Goal: Obtain resource: Obtain resource

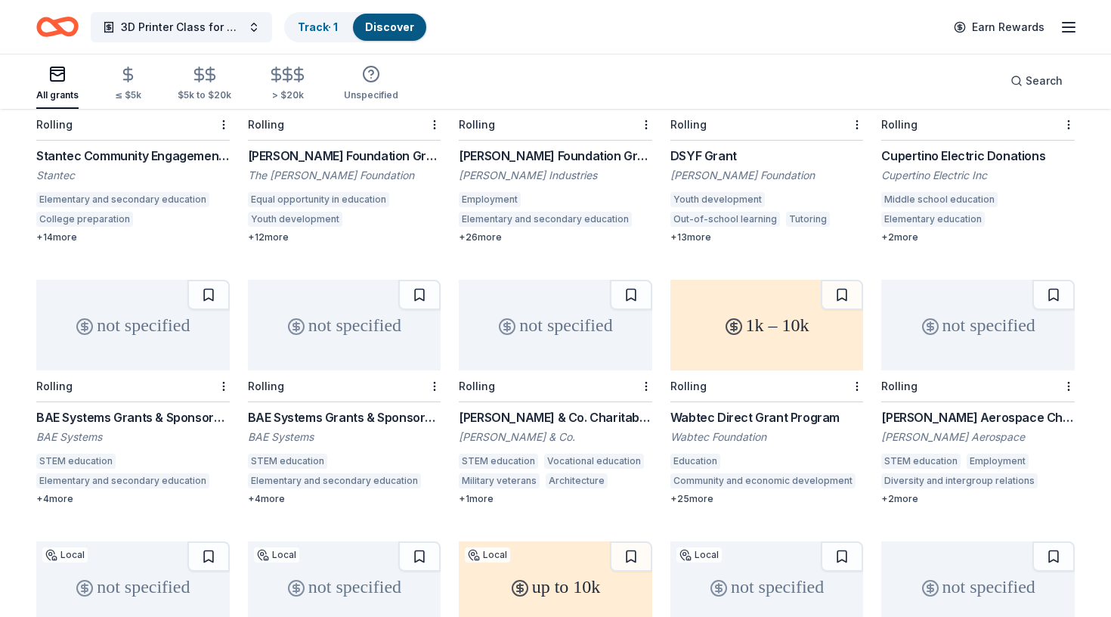
scroll to position [1040, 0]
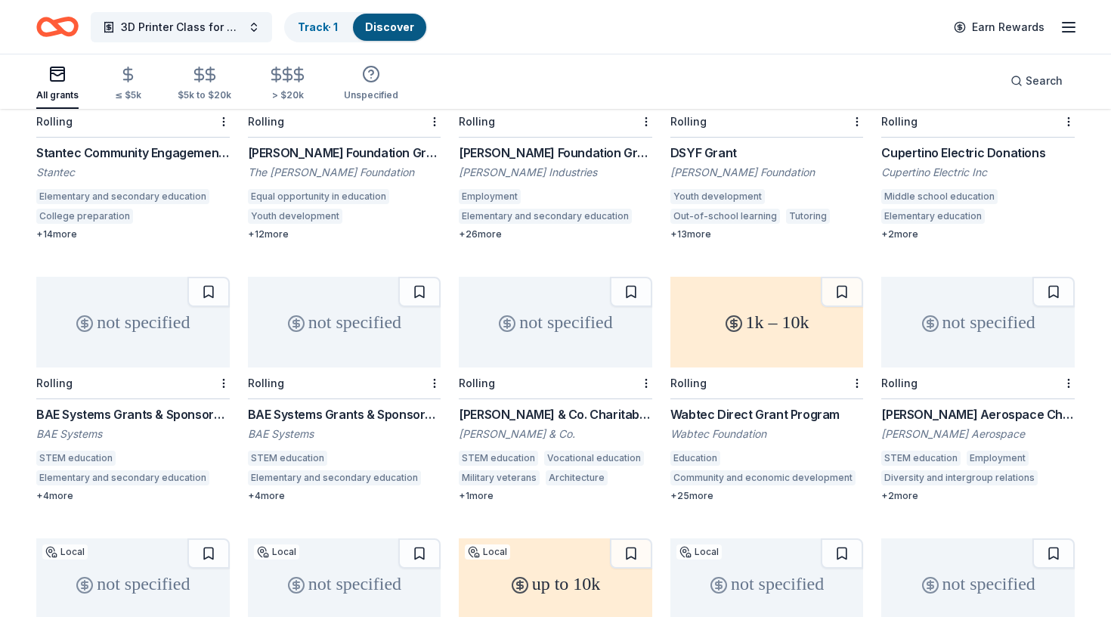
click at [191, 324] on div "not specified" at bounding box center [133, 322] width 194 height 91
click at [309, 338] on div "not specified" at bounding box center [345, 322] width 194 height 91
click at [525, 349] on div "not specified" at bounding box center [556, 322] width 194 height 91
click at [720, 347] on div "1k – 10k" at bounding box center [768, 322] width 194 height 91
click at [987, 367] on div "Rolling" at bounding box center [978, 383] width 194 height 32
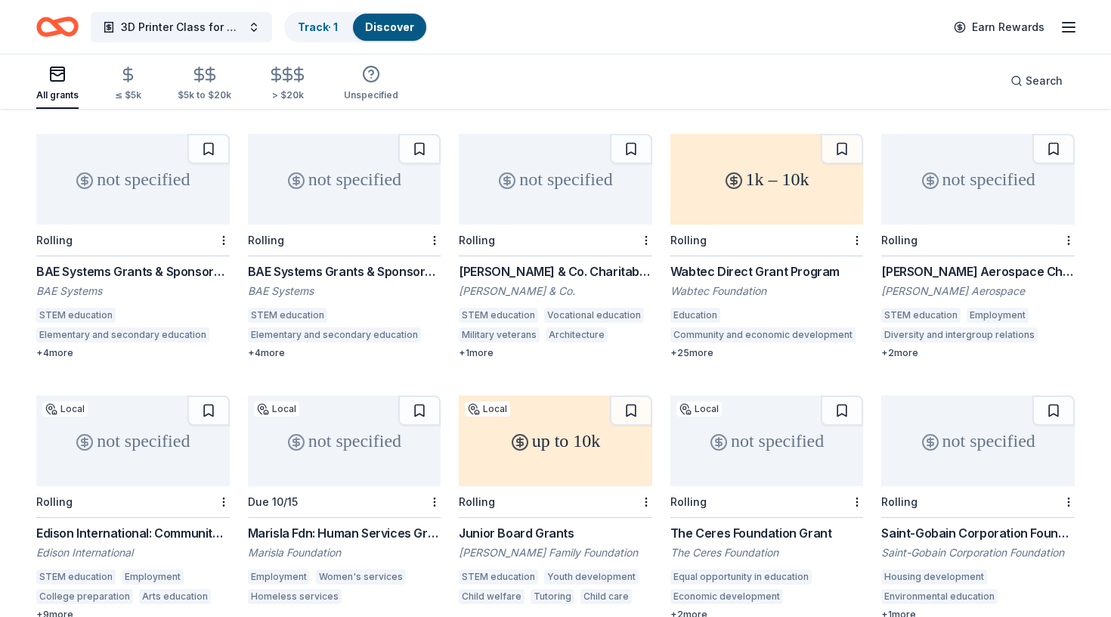
scroll to position [1184, 0]
click at [113, 437] on div "not specified" at bounding box center [133, 440] width 194 height 91
click at [314, 420] on div "not specified" at bounding box center [345, 440] width 194 height 91
click at [550, 427] on div "up to 10k" at bounding box center [556, 440] width 194 height 91
click at [730, 417] on div "not specified" at bounding box center [768, 440] width 194 height 91
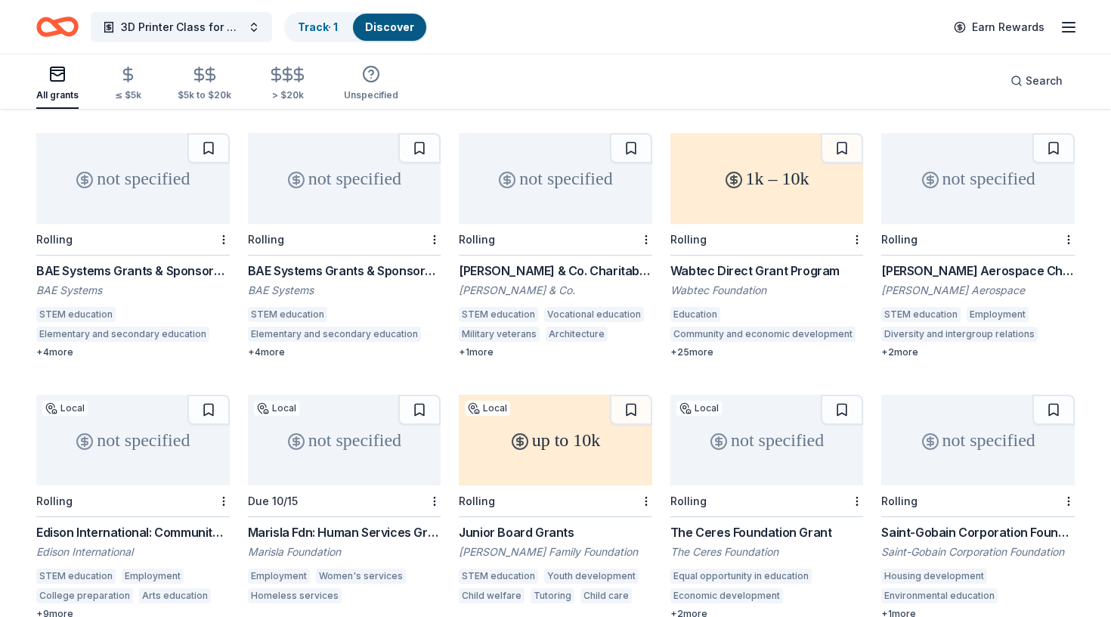
click at [891, 438] on div "not specified" at bounding box center [978, 440] width 194 height 91
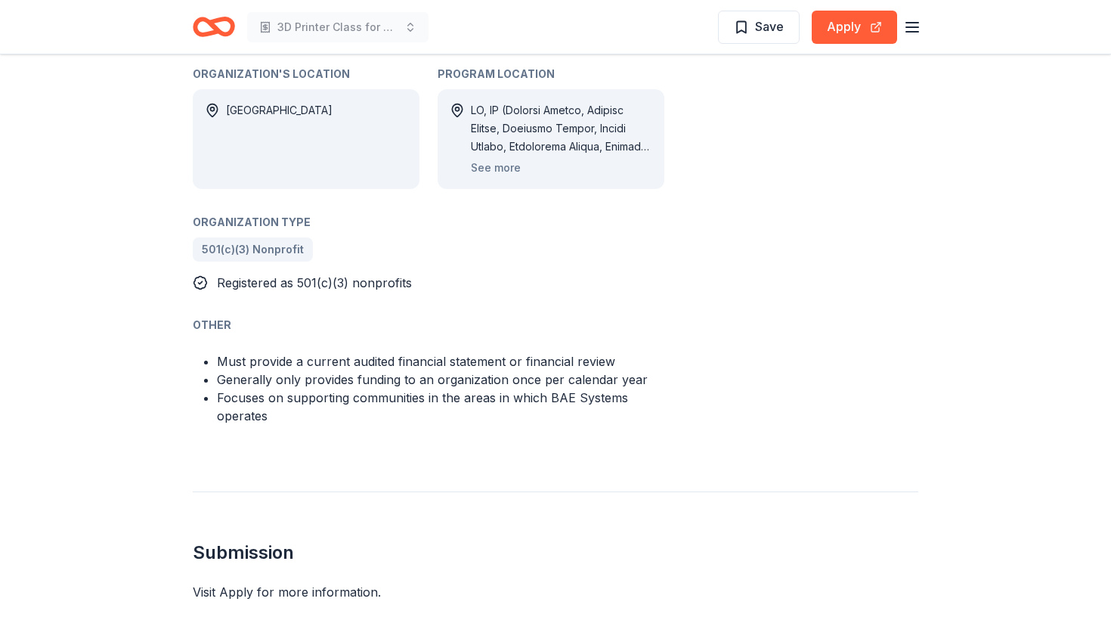
scroll to position [890, 0]
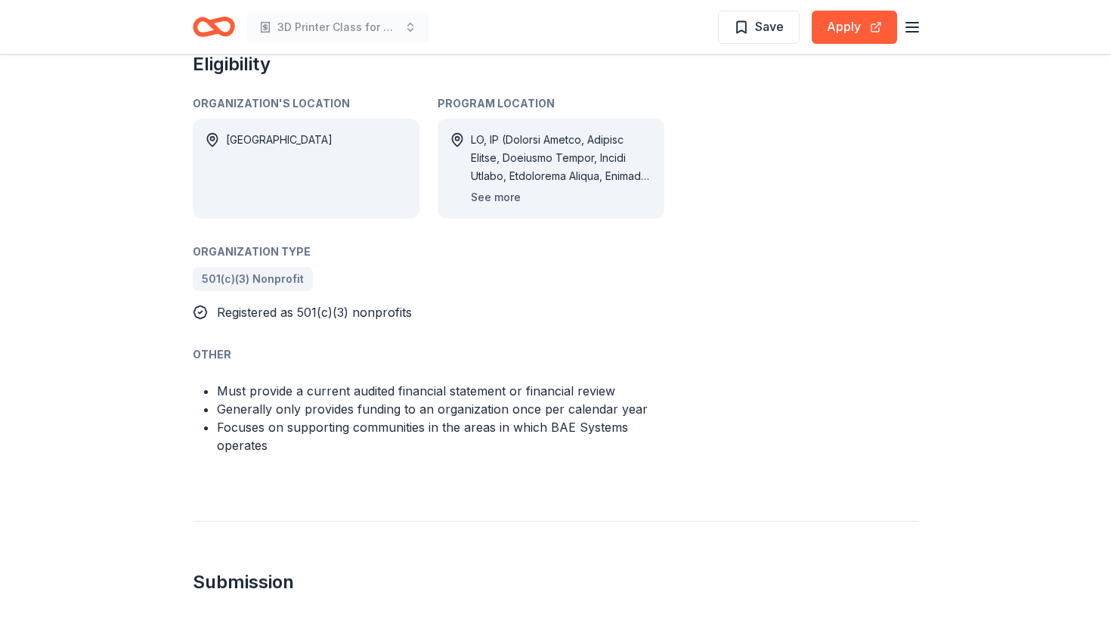
click at [516, 188] on button "See more" at bounding box center [496, 197] width 50 height 18
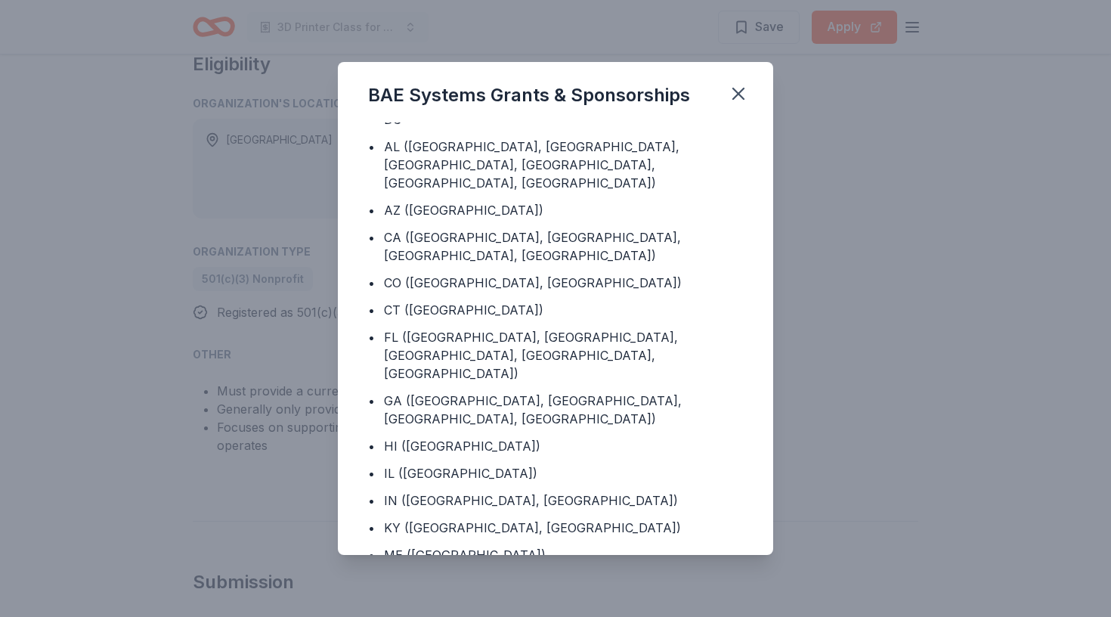
scroll to position [33, 0]
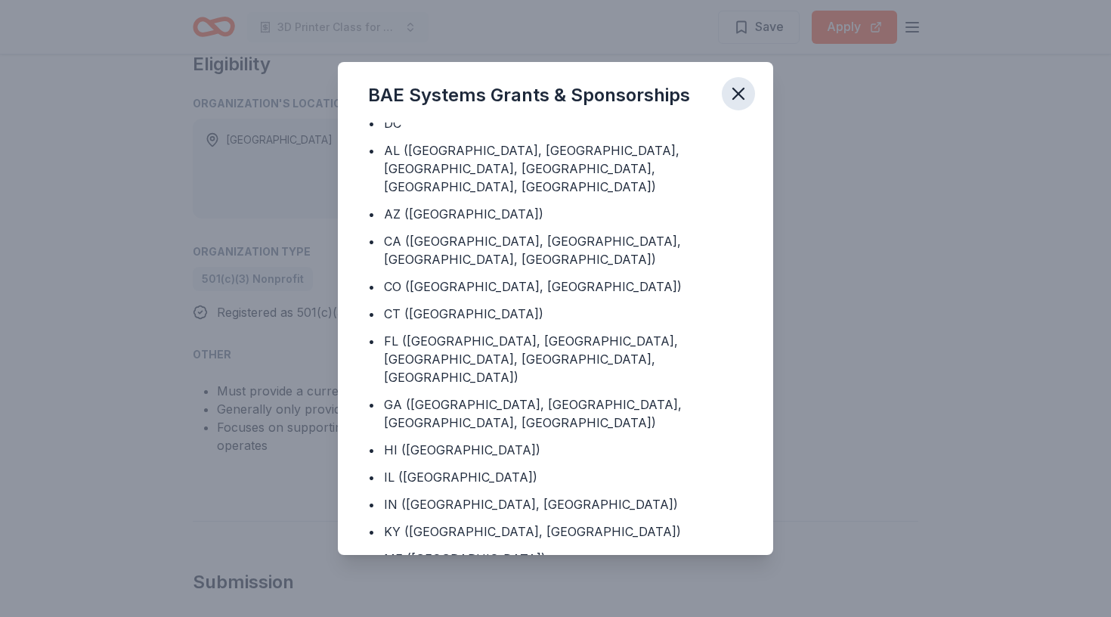
click at [746, 85] on icon "button" at bounding box center [738, 93] width 21 height 21
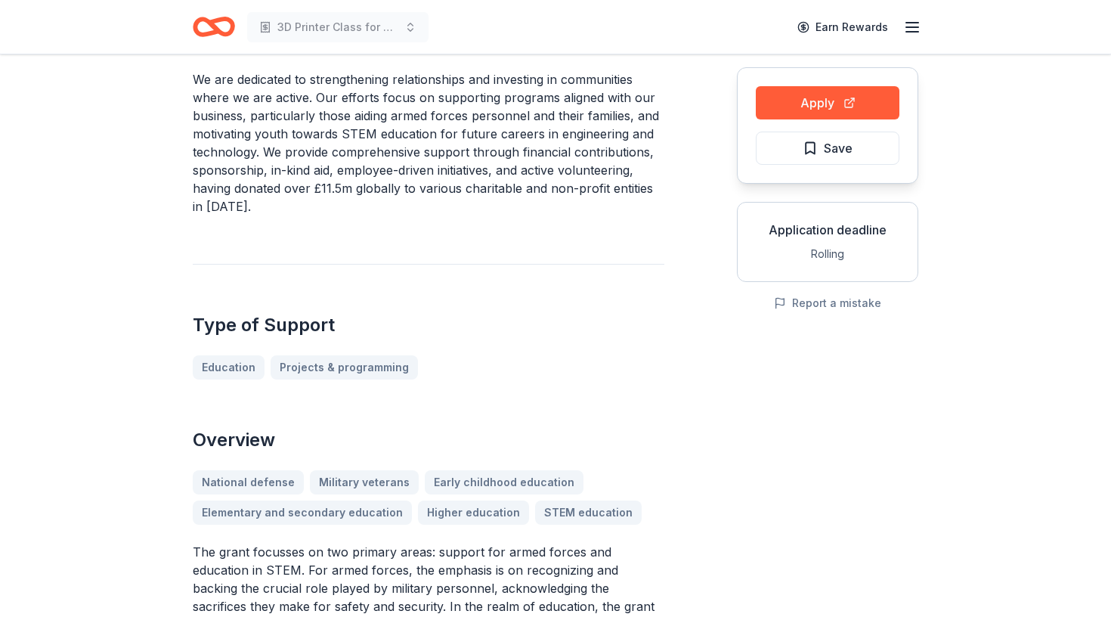
scroll to position [0, 0]
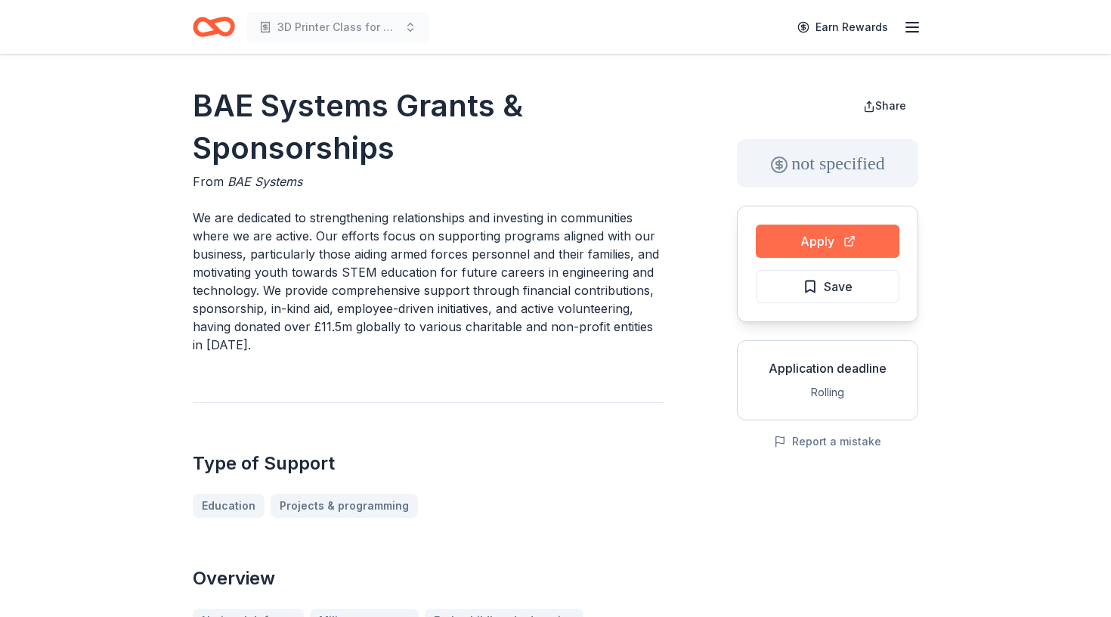
click at [813, 249] on button "Apply" at bounding box center [828, 241] width 144 height 33
drag, startPoint x: 396, startPoint y: 146, endPoint x: 235, endPoint y: 125, distance: 162.4
click at [235, 125] on h1 "BAE Systems Grants & Sponsorships" at bounding box center [429, 127] width 472 height 85
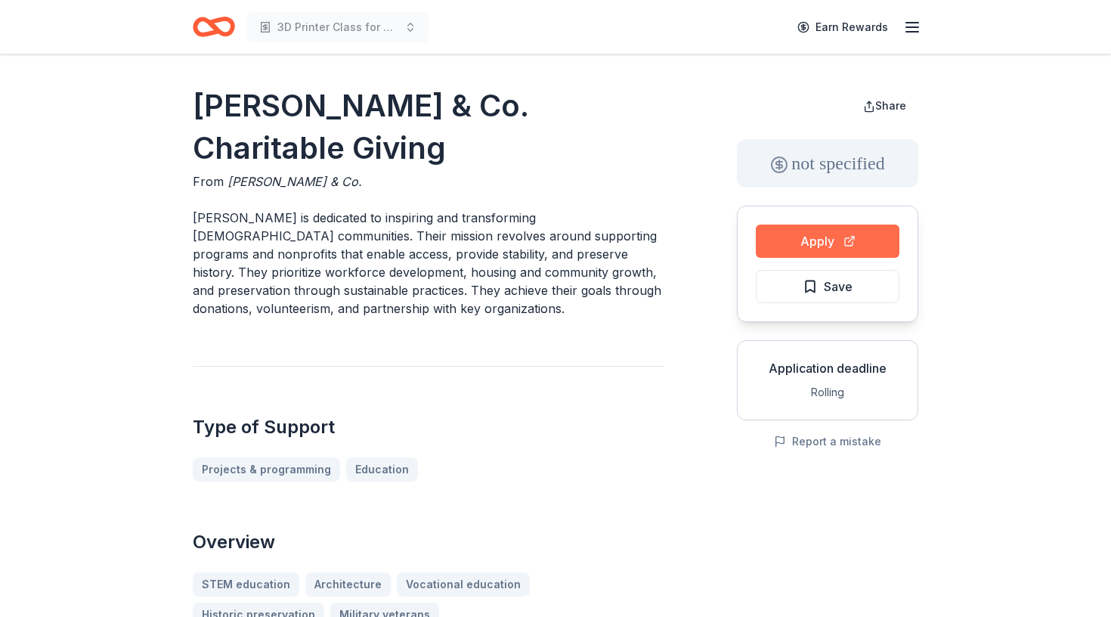
click at [801, 234] on button "Apply" at bounding box center [828, 241] width 144 height 33
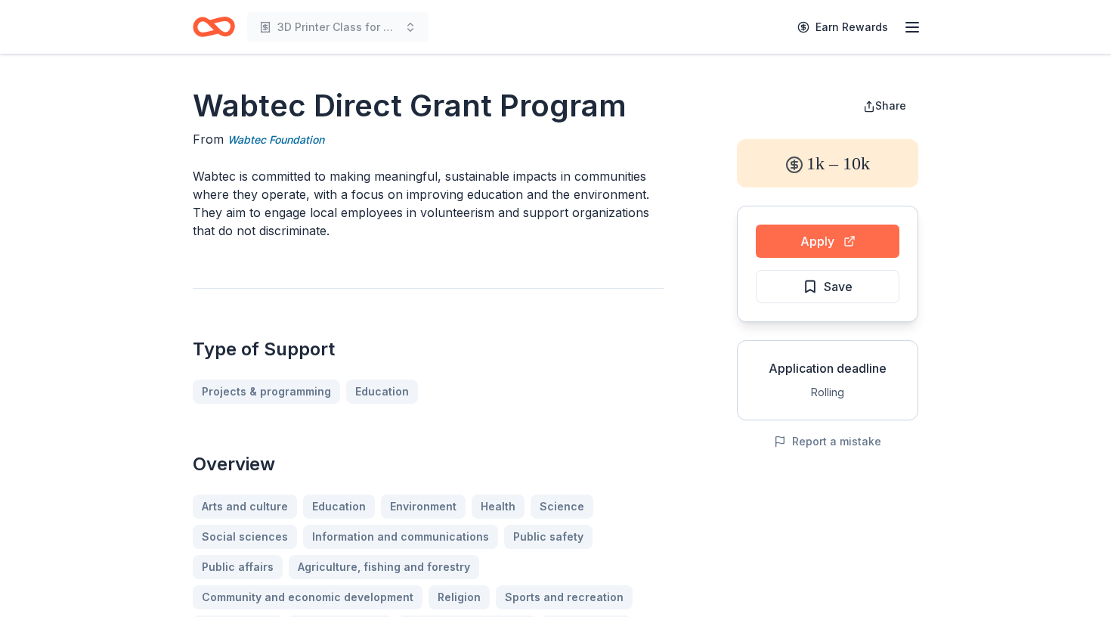
click at [823, 244] on button "Apply" at bounding box center [828, 241] width 144 height 33
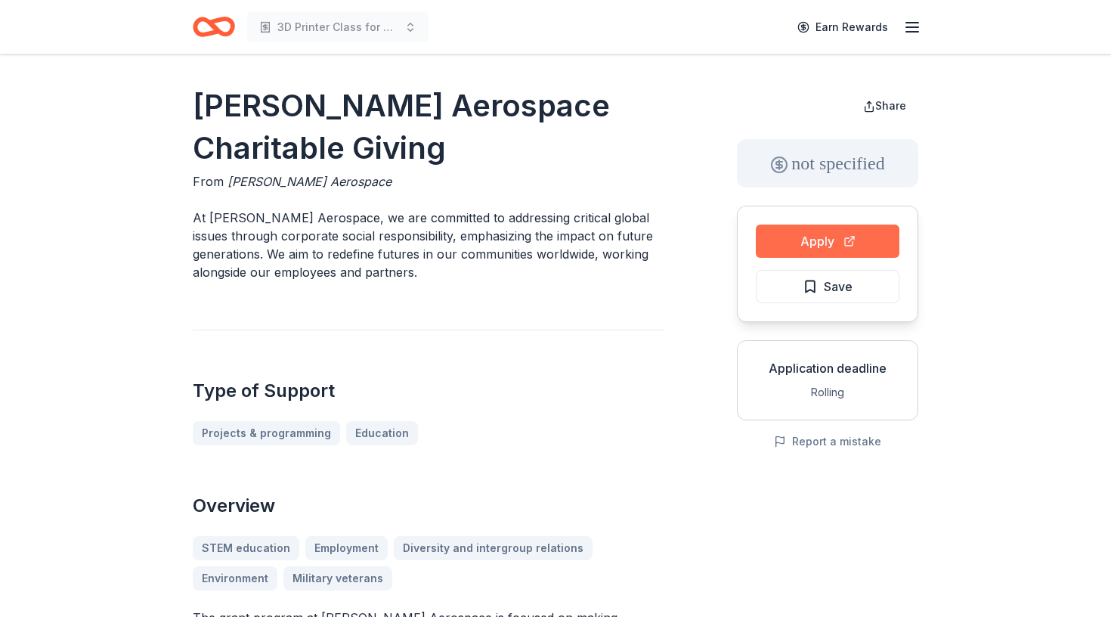
click at [824, 249] on button "Apply" at bounding box center [828, 241] width 144 height 33
click at [792, 234] on button "Apply" at bounding box center [828, 241] width 144 height 33
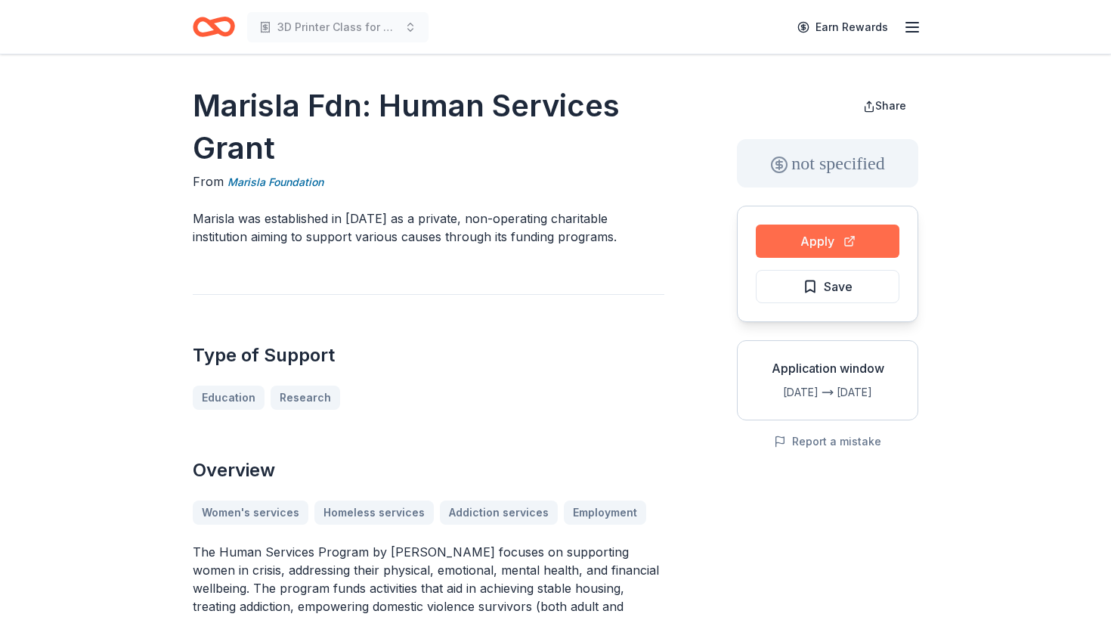
click at [798, 240] on button "Apply" at bounding box center [828, 241] width 144 height 33
click at [841, 240] on button "Apply" at bounding box center [828, 241] width 144 height 33
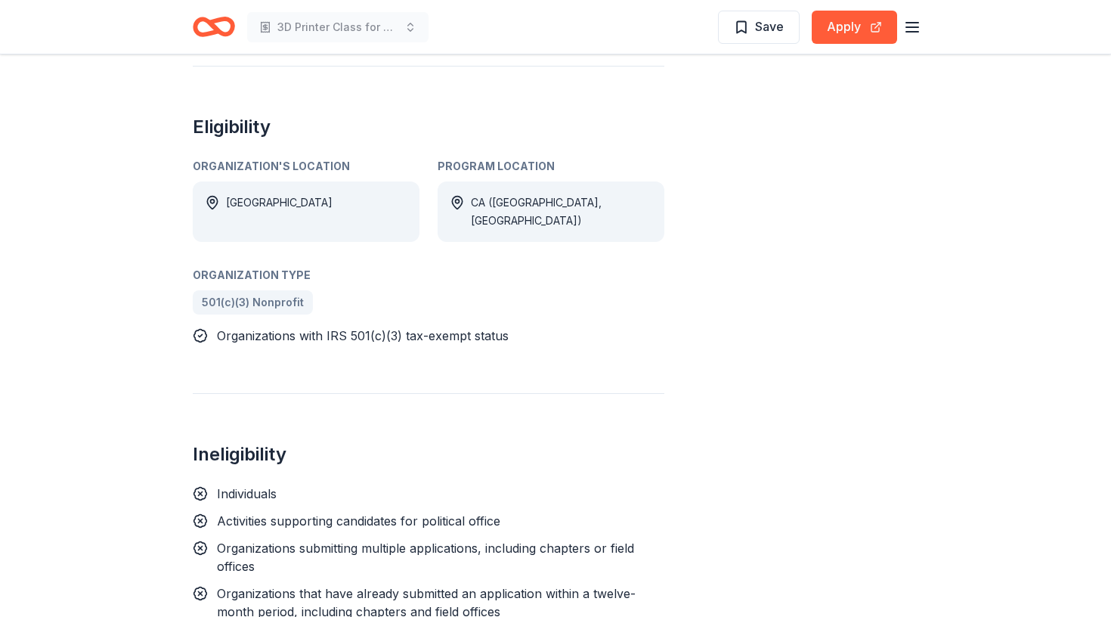
scroll to position [790, 0]
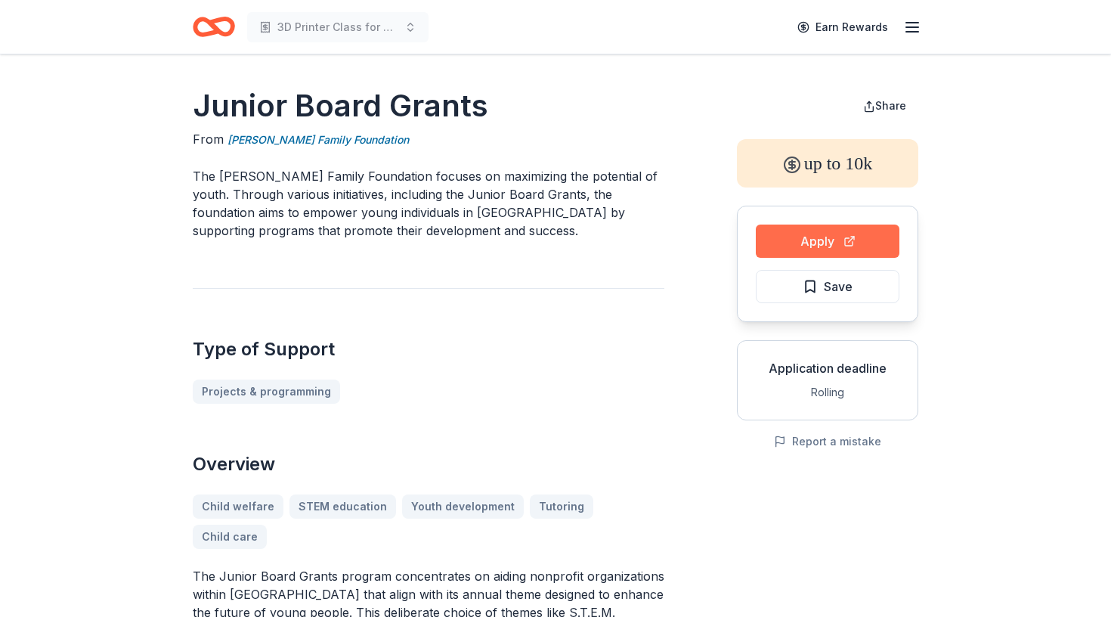
click at [810, 240] on button "Apply" at bounding box center [828, 241] width 144 height 33
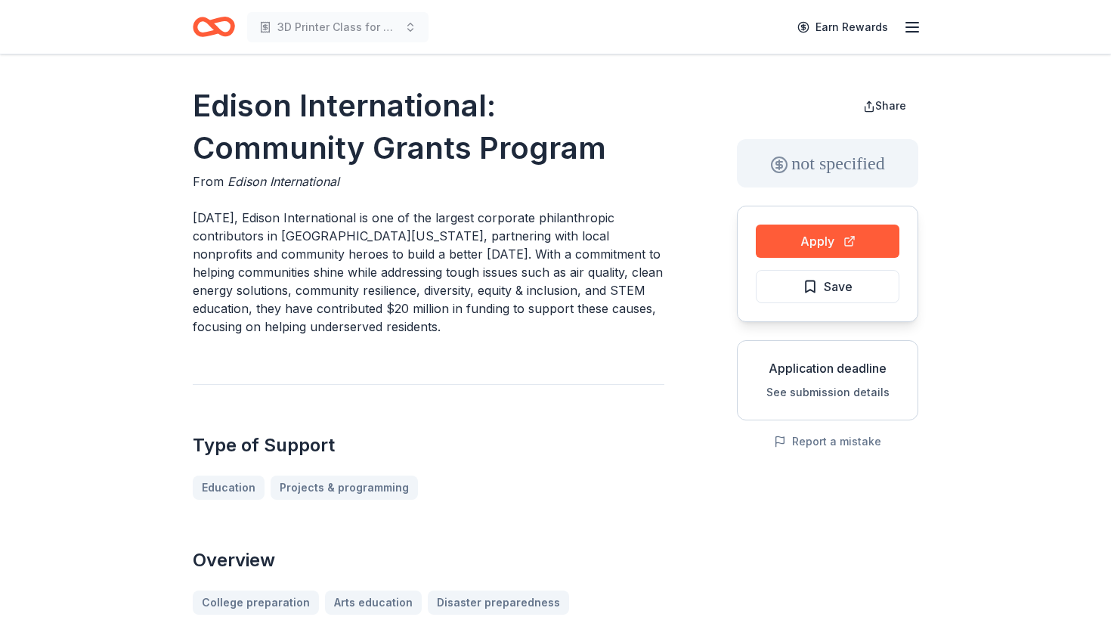
drag, startPoint x: 451, startPoint y: 155, endPoint x: 389, endPoint y: 155, distance: 62.0
click at [389, 155] on h1 "Edison International: Community Grants Program" at bounding box center [429, 127] width 472 height 85
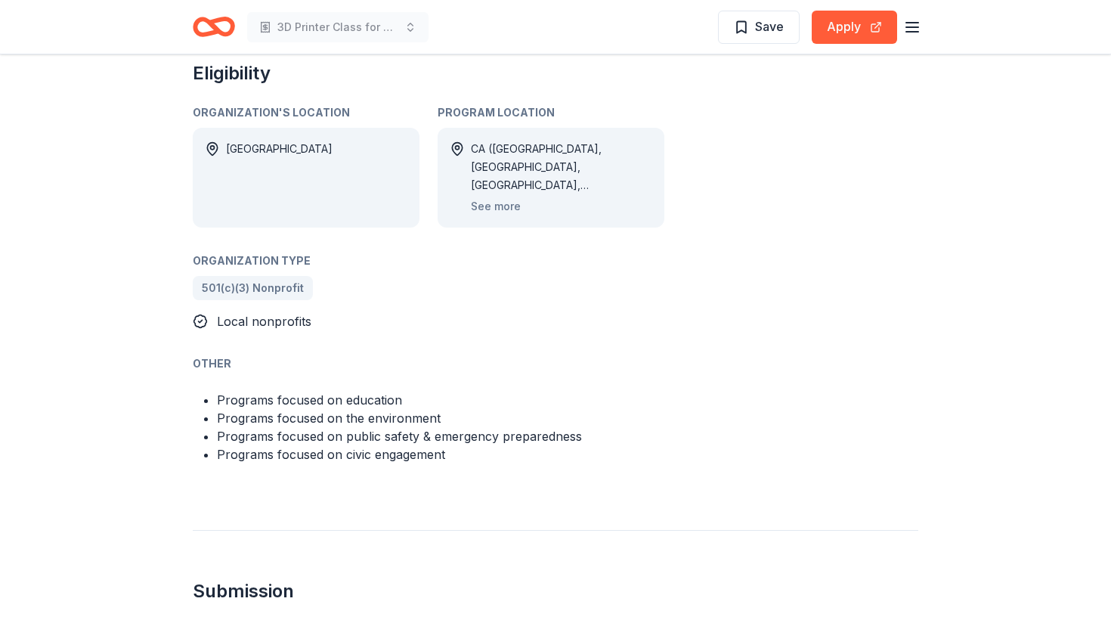
scroll to position [853, 0]
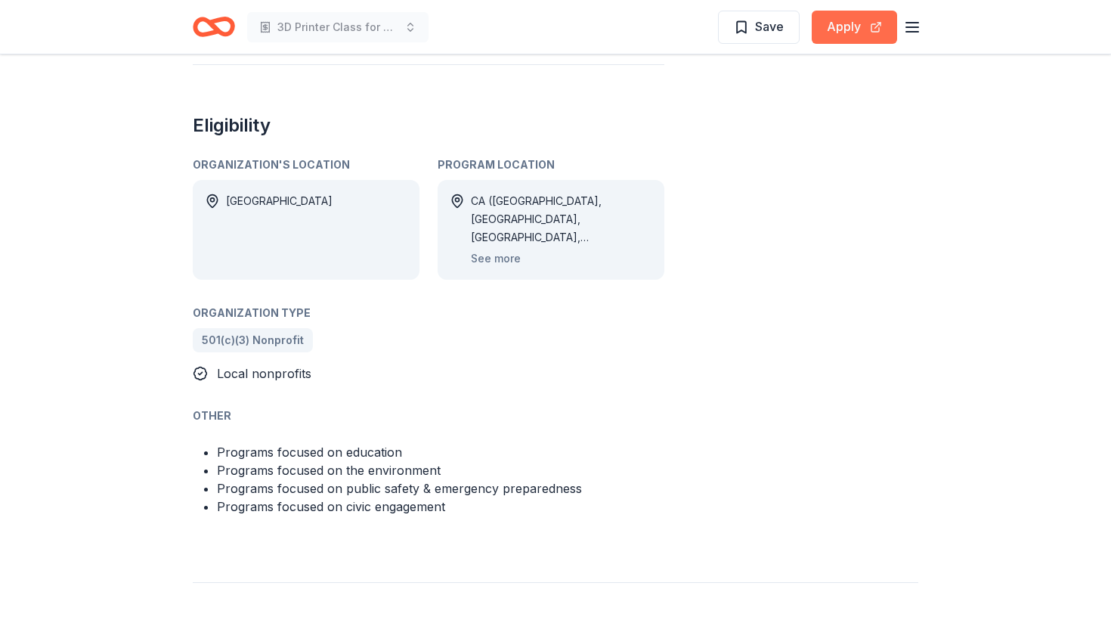
click at [839, 26] on button "Apply" at bounding box center [854, 27] width 85 height 33
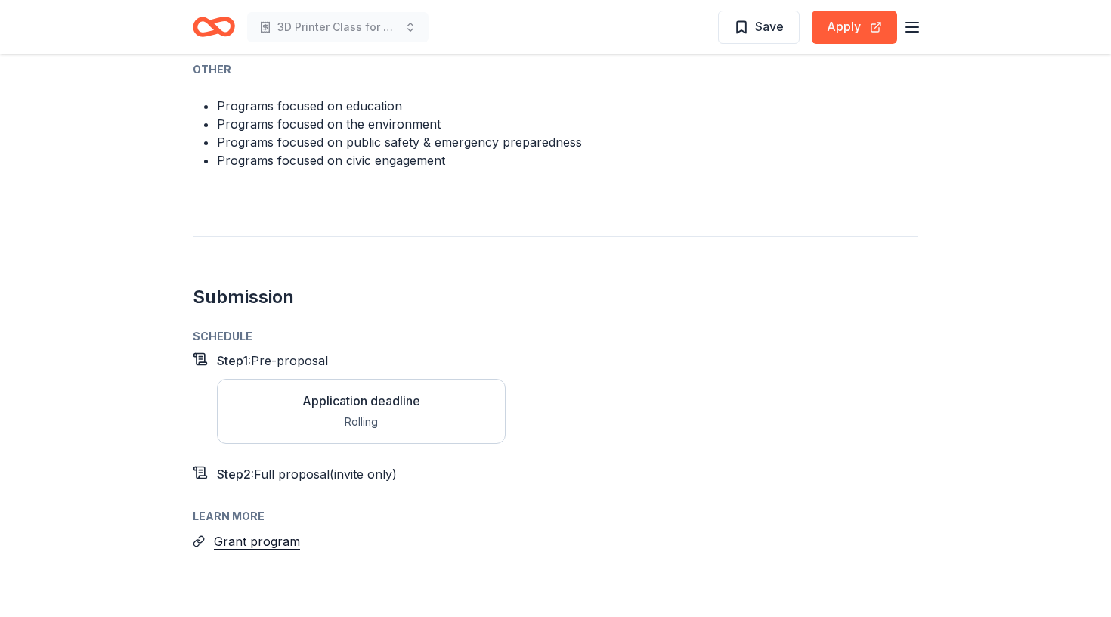
scroll to position [1200, 0]
click at [248, 531] on button "Grant program" at bounding box center [257, 541] width 86 height 20
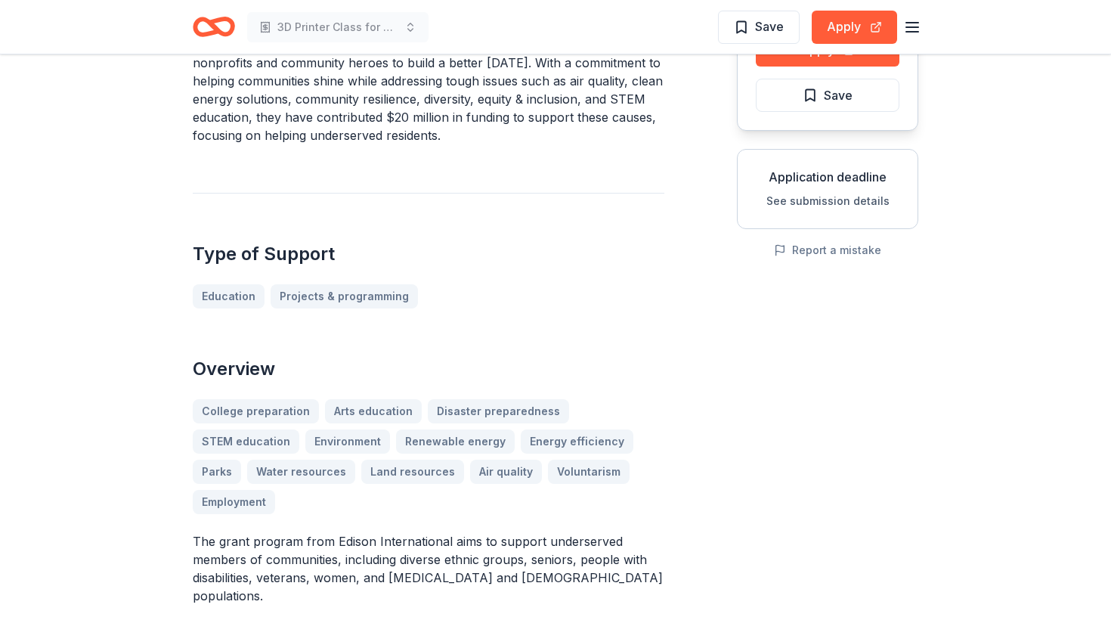
scroll to position [0, 0]
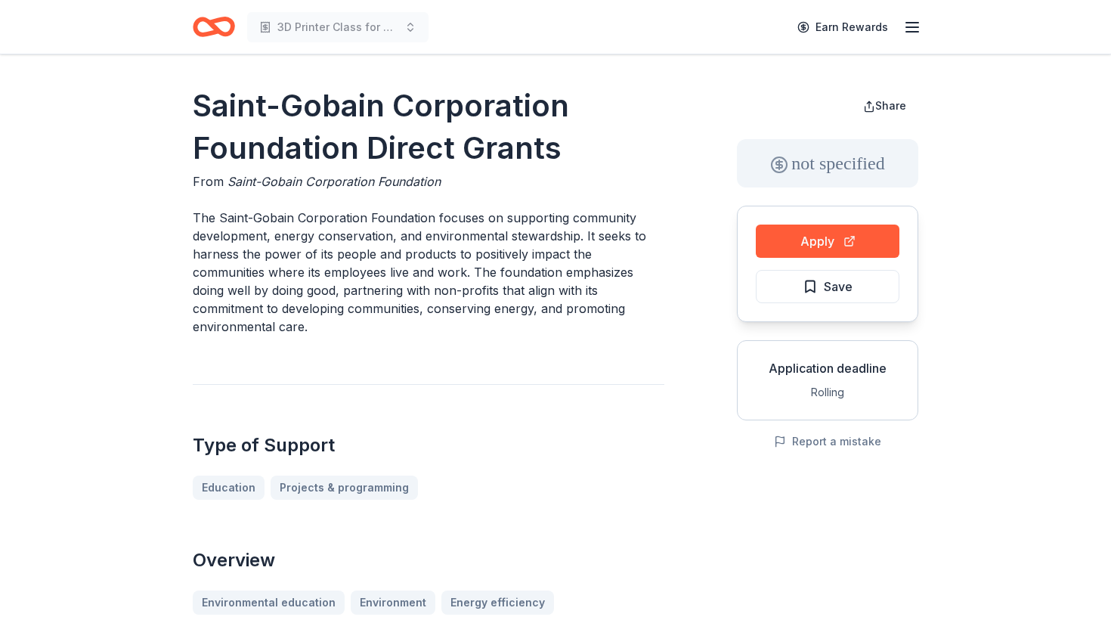
drag, startPoint x: 567, startPoint y: 141, endPoint x: 320, endPoint y: 136, distance: 247.3
click at [320, 136] on h1 "Saint-Gobain Corporation Foundation Direct Grants" at bounding box center [429, 127] width 472 height 85
click at [835, 233] on button "Apply" at bounding box center [828, 241] width 144 height 33
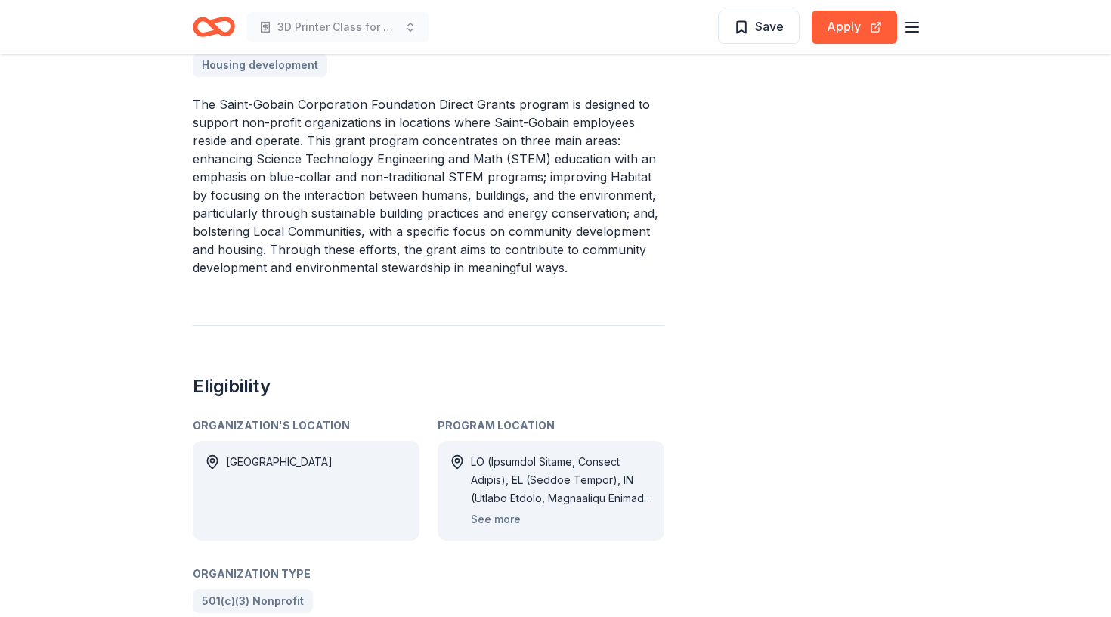
scroll to position [642, 0]
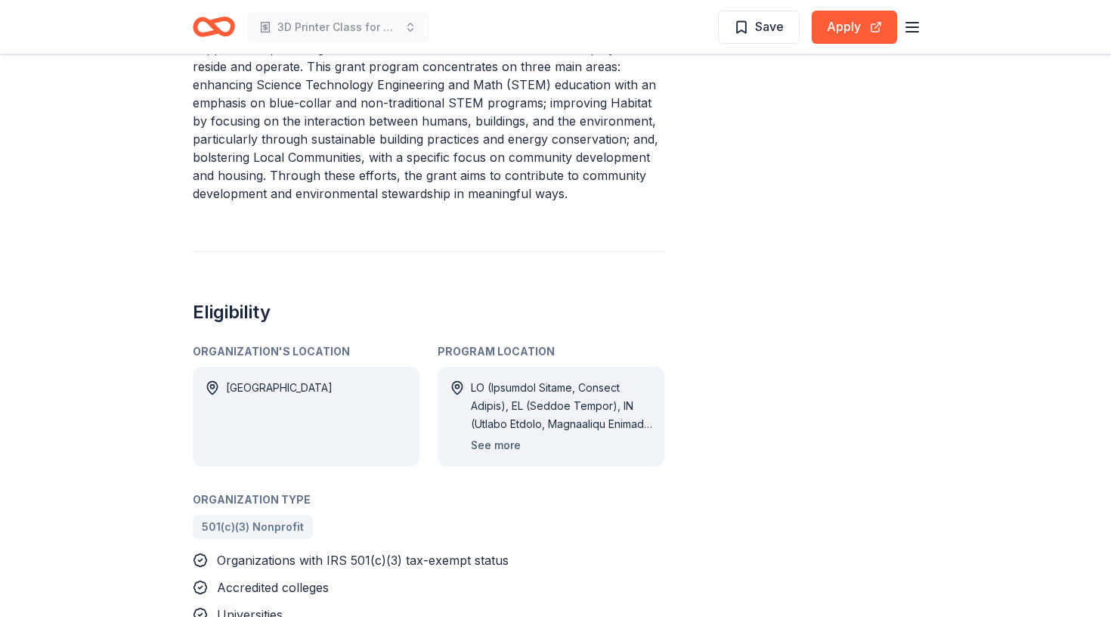
click at [500, 436] on button "See more" at bounding box center [496, 445] width 50 height 18
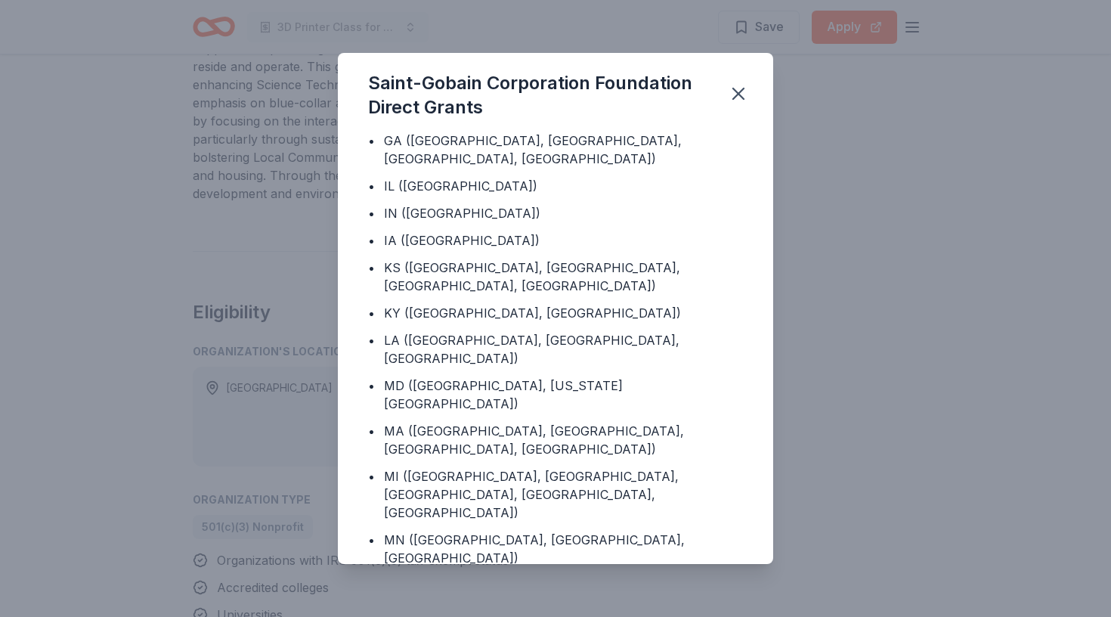
scroll to position [0, 0]
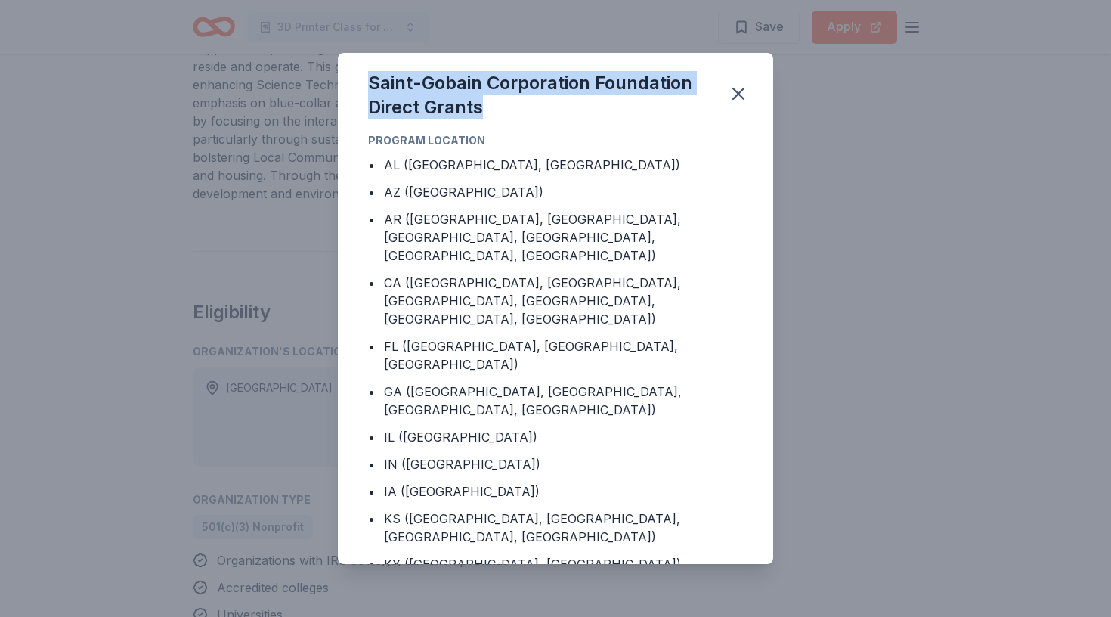
drag, startPoint x: 510, startPoint y: 109, endPoint x: 369, endPoint y: 84, distance: 143.6
click at [369, 84] on div "Saint-Gobain Corporation Foundation Direct Grants" at bounding box center [539, 95] width 342 height 48
copy div "Saint-Gobain Corporation Foundation Direct Grants"
click at [732, 94] on icon "button" at bounding box center [738, 93] width 21 height 21
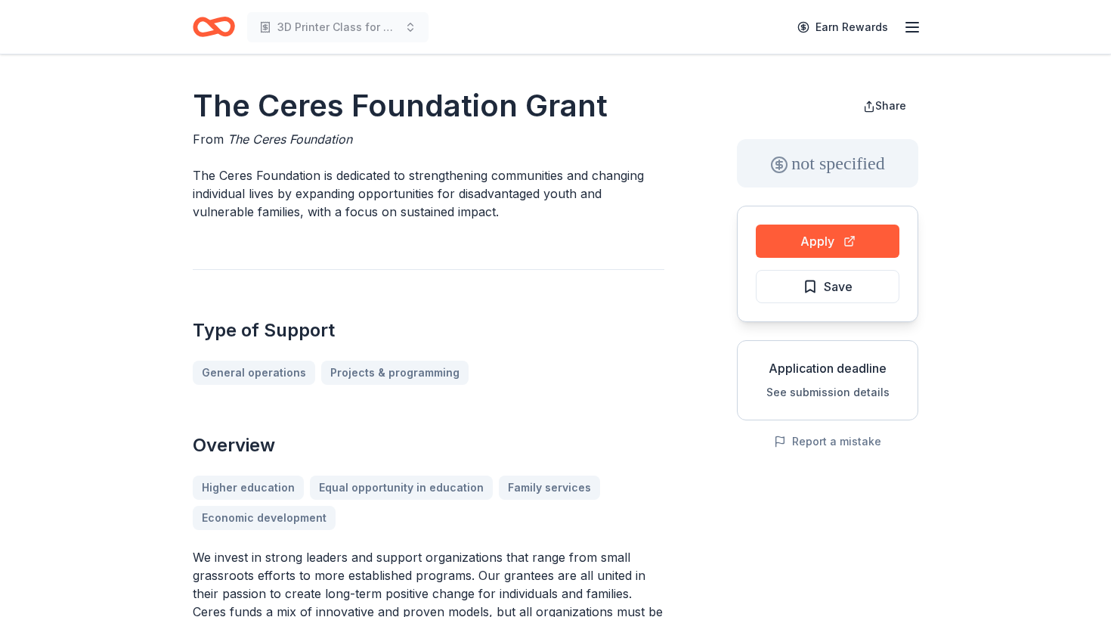
scroll to position [17, 0]
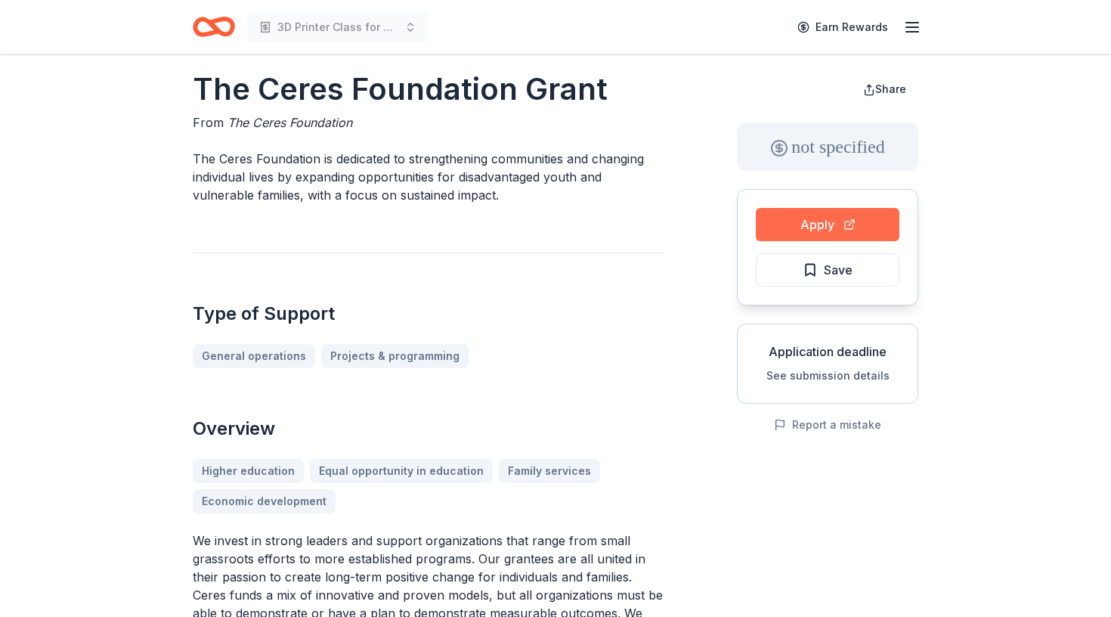
click at [776, 215] on button "Apply" at bounding box center [828, 224] width 144 height 33
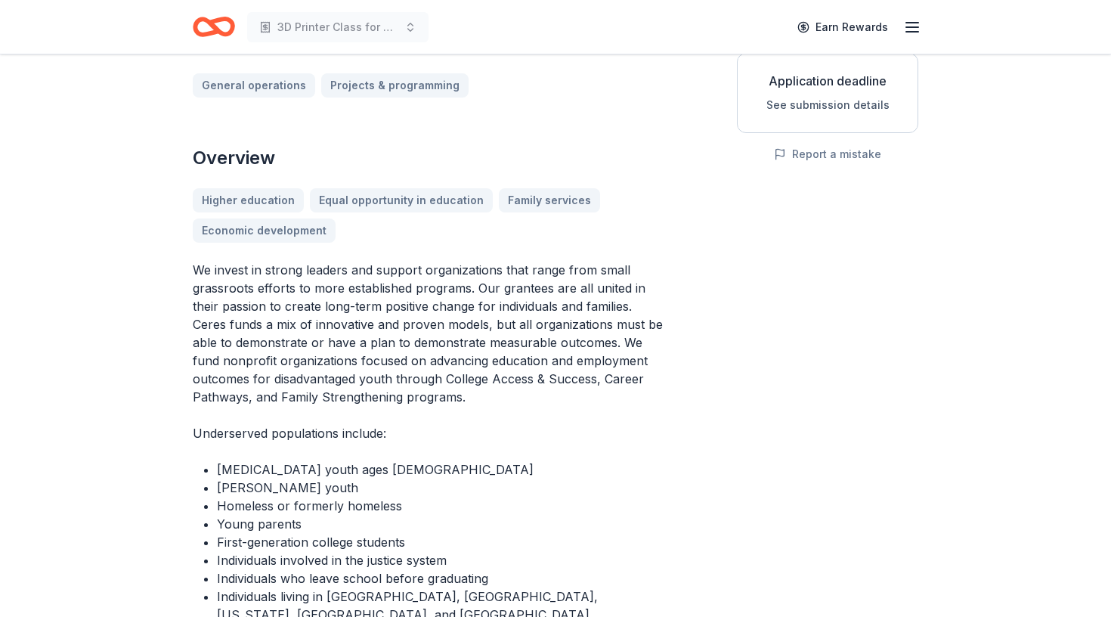
scroll to position [0, 0]
